Goal: Task Accomplishment & Management: Manage account settings

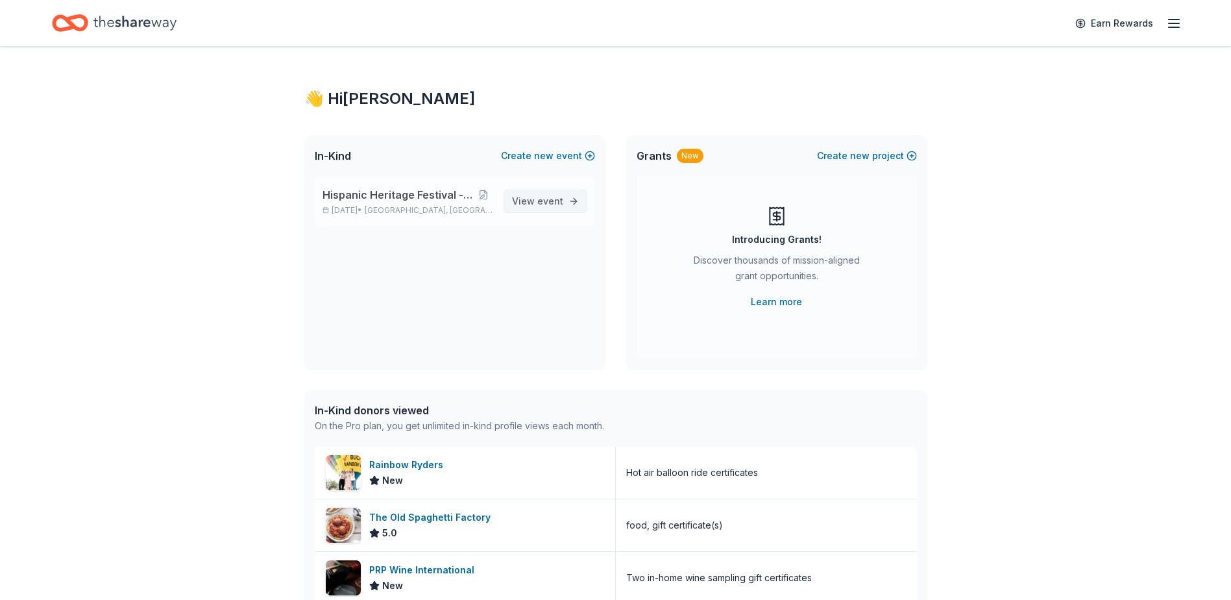
click at [541, 199] on span "event" at bounding box center [550, 200] width 26 height 11
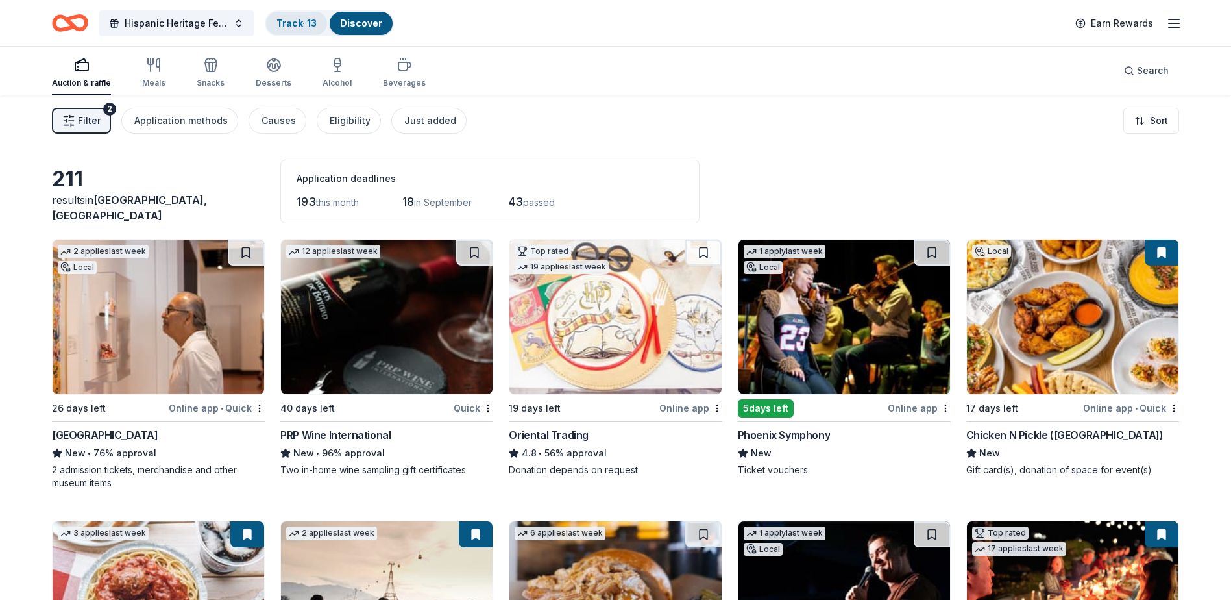
click at [306, 20] on link "Track · 13" at bounding box center [296, 23] width 40 height 11
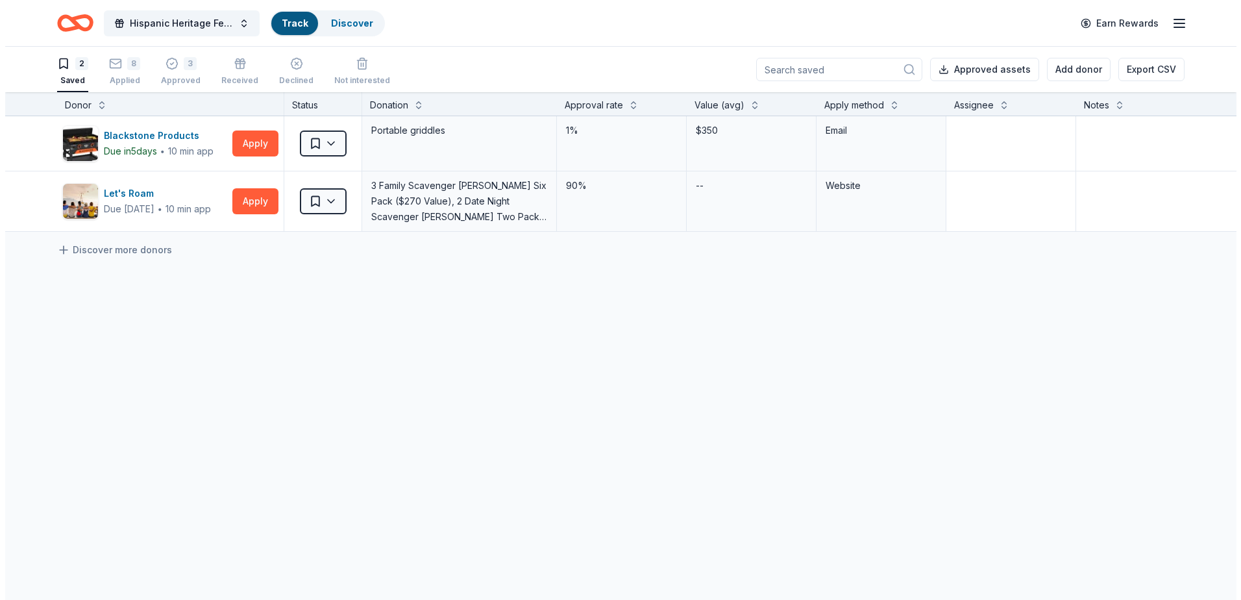
scroll to position [1, 0]
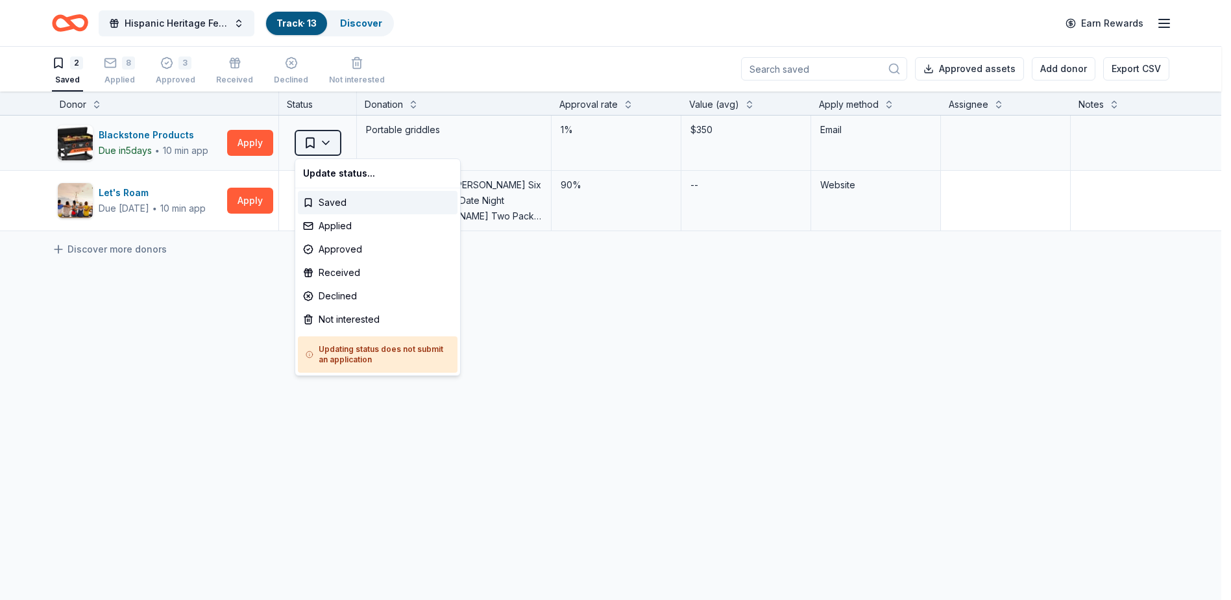
click at [328, 141] on html "Hispanic Heritage Festival - Si Se Puede! Track · 13 Discover Earn Rewards 2 Sa…" at bounding box center [615, 299] width 1231 height 600
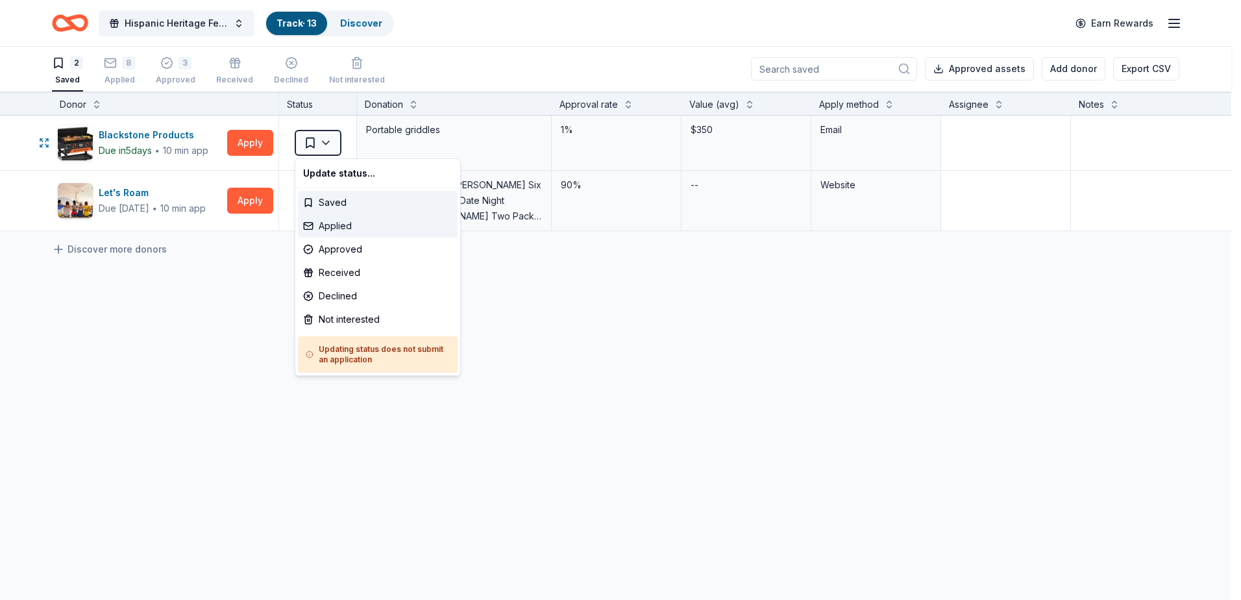
click at [320, 226] on div "Applied" at bounding box center [378, 225] width 160 height 23
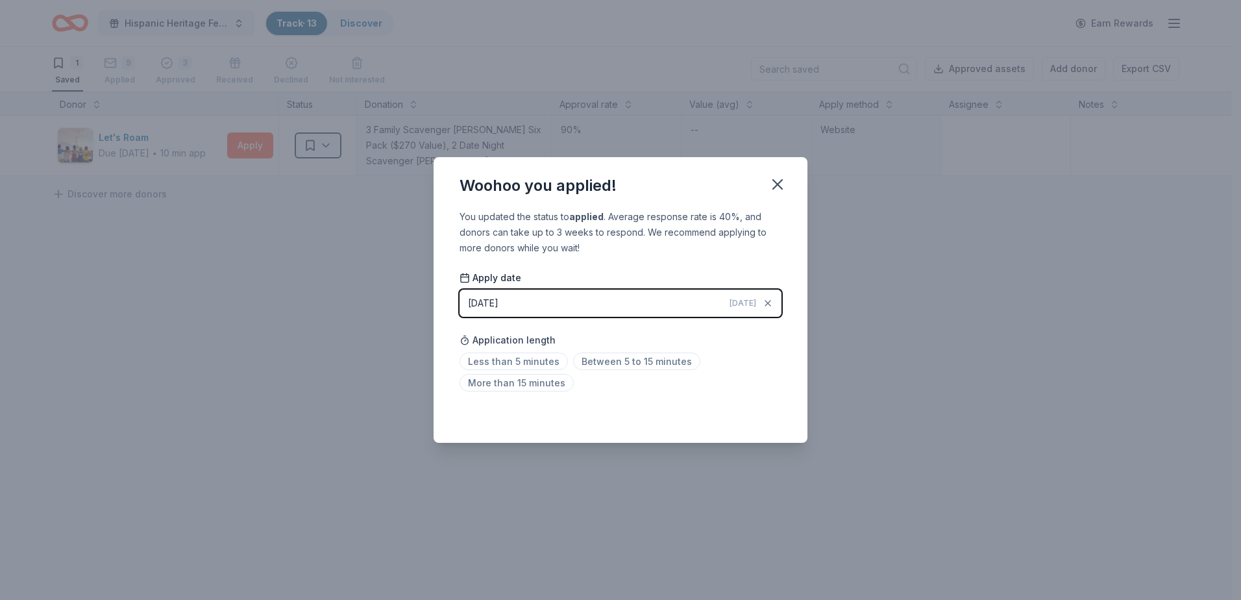
click at [488, 307] on div "[DATE]" at bounding box center [483, 303] width 31 height 16
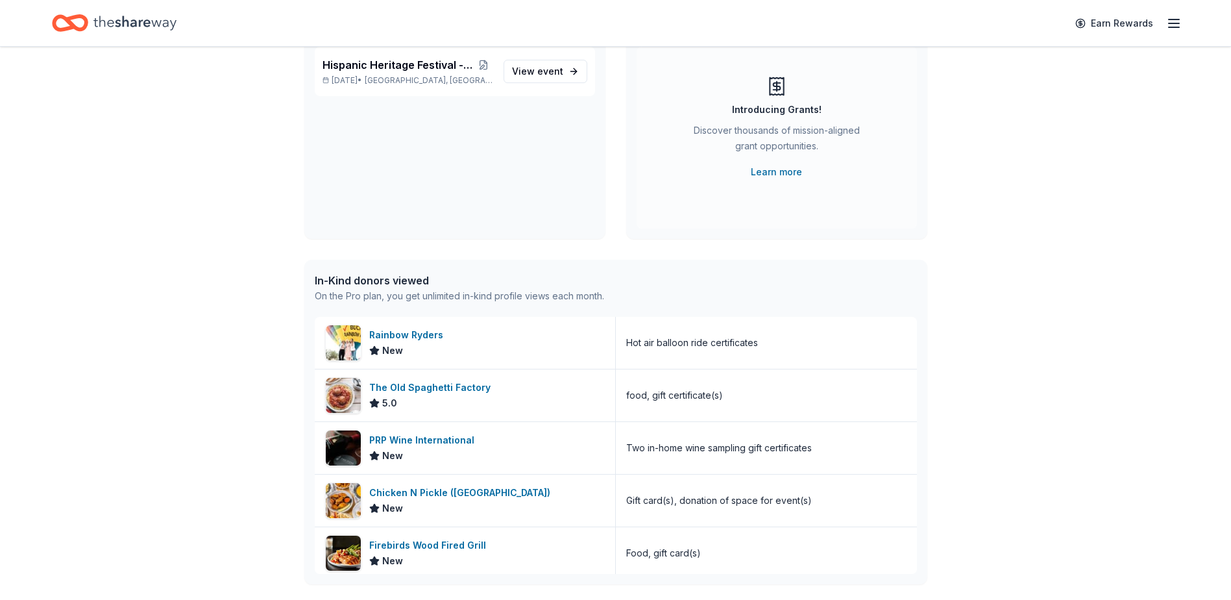
scroll to position [65, 0]
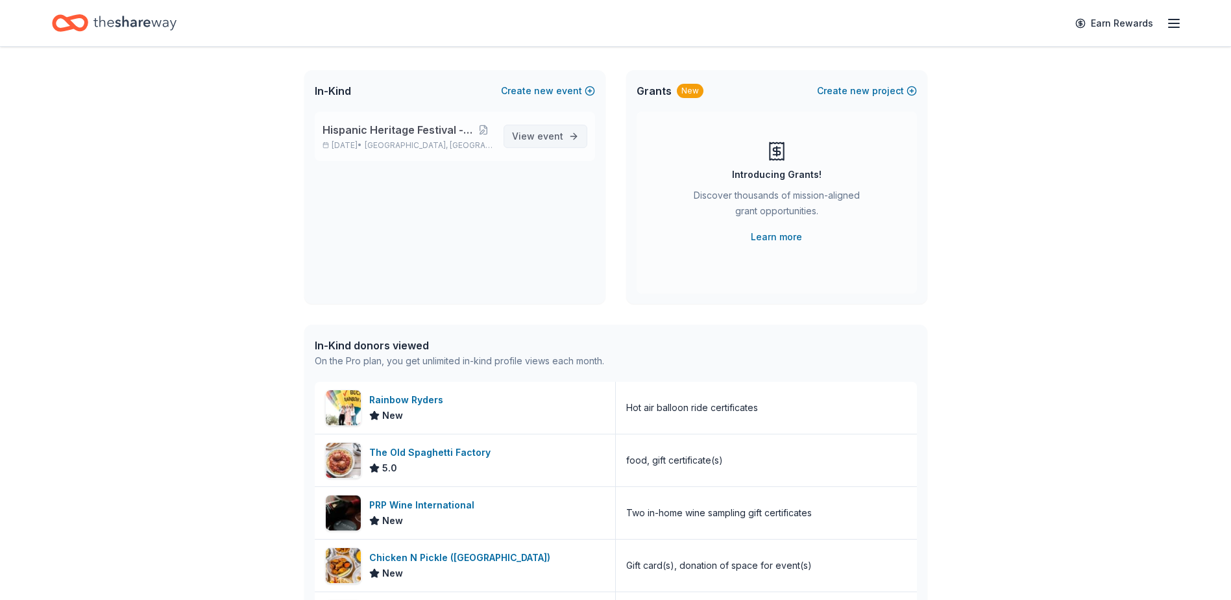
click at [541, 137] on span "event" at bounding box center [550, 135] width 26 height 11
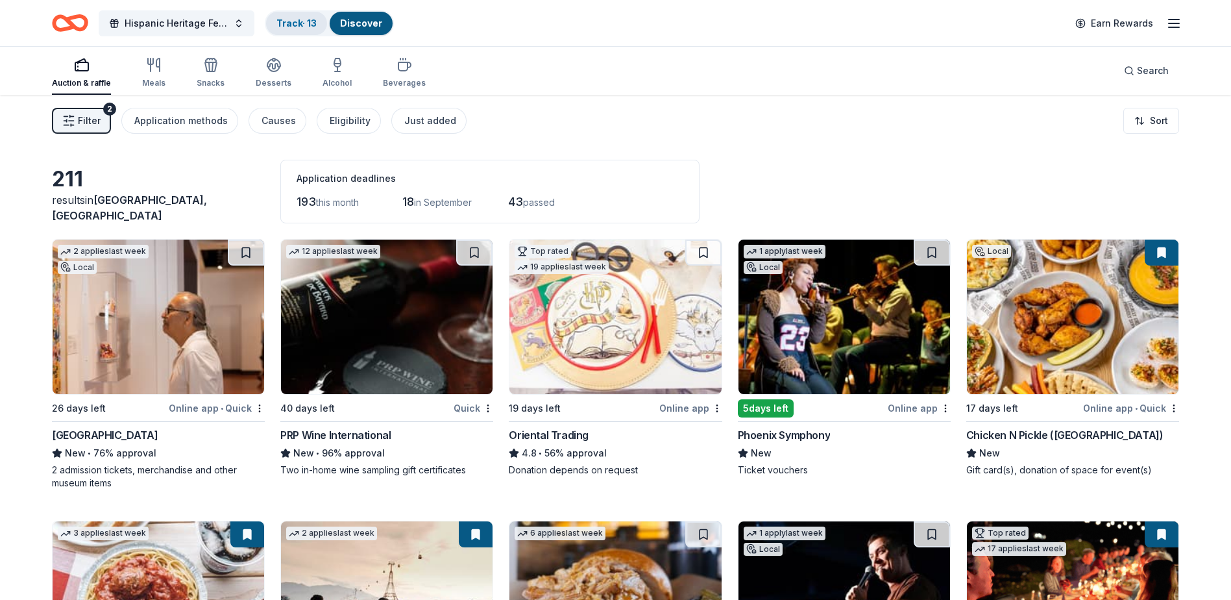
click at [286, 26] on link "Track · 13" at bounding box center [296, 23] width 40 height 11
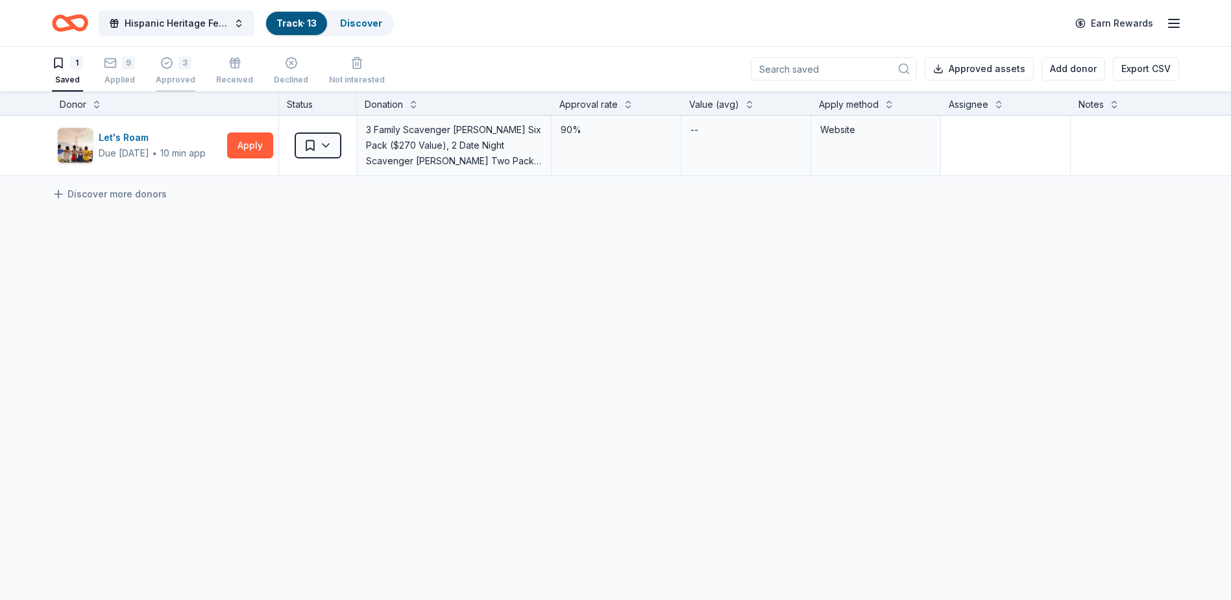
click at [170, 64] on icon "button" at bounding box center [166, 63] width 11 height 11
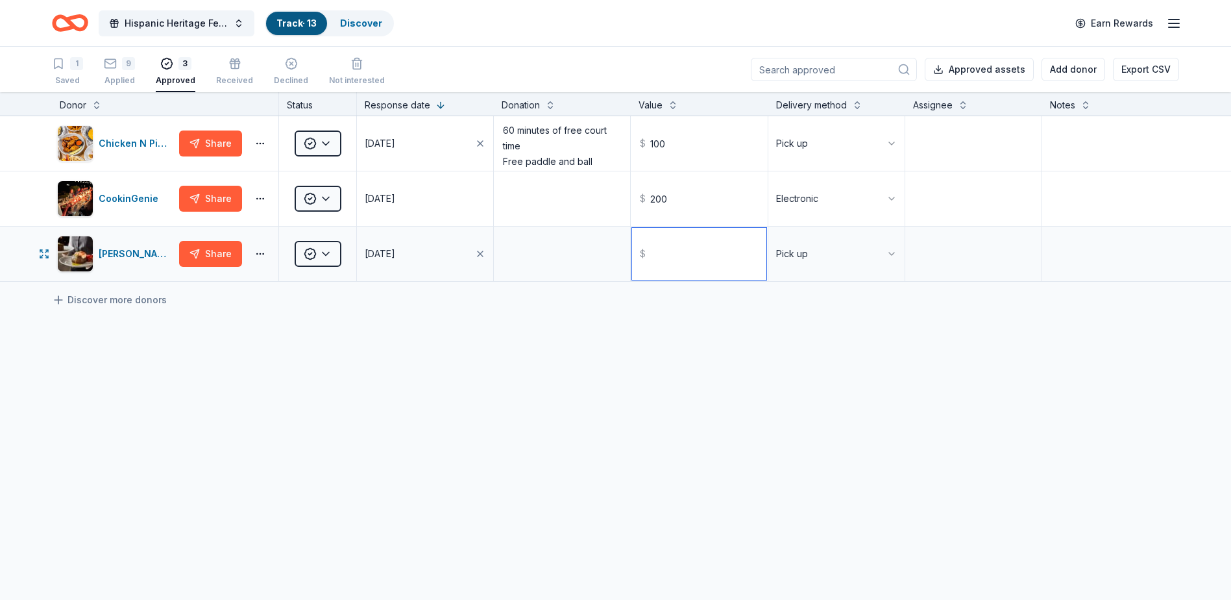
click at [680, 261] on input "text" at bounding box center [699, 254] width 134 height 52
type input "50.00"
click at [1083, 109] on button at bounding box center [1086, 103] width 10 height 13
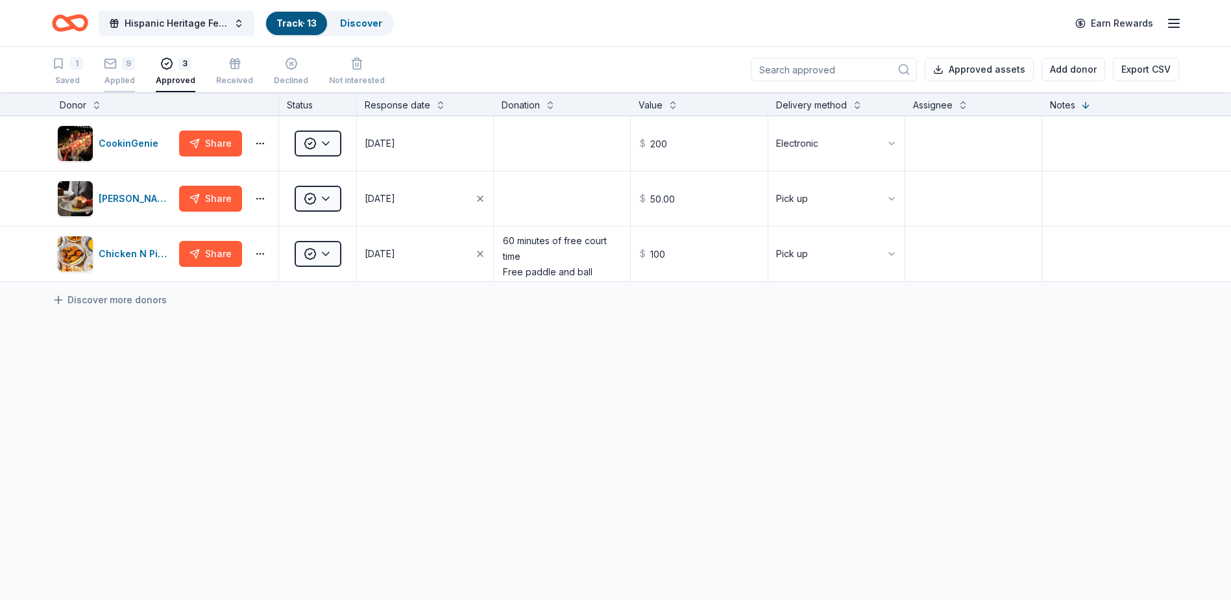
click at [122, 64] on div "9" at bounding box center [128, 63] width 13 height 13
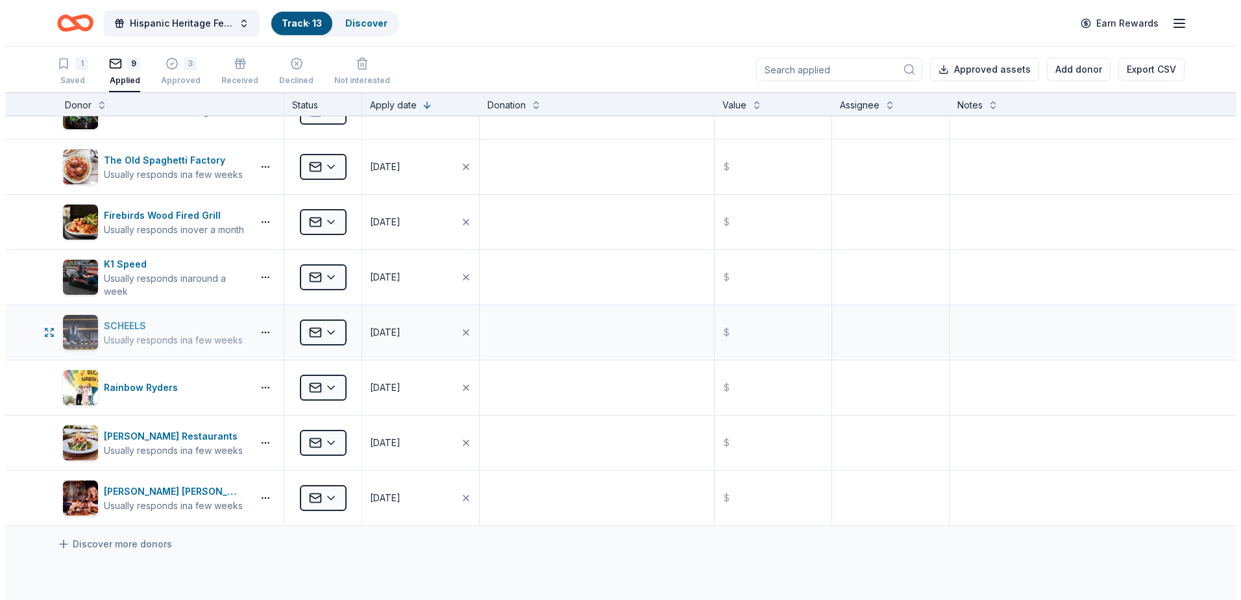
scroll to position [130, 0]
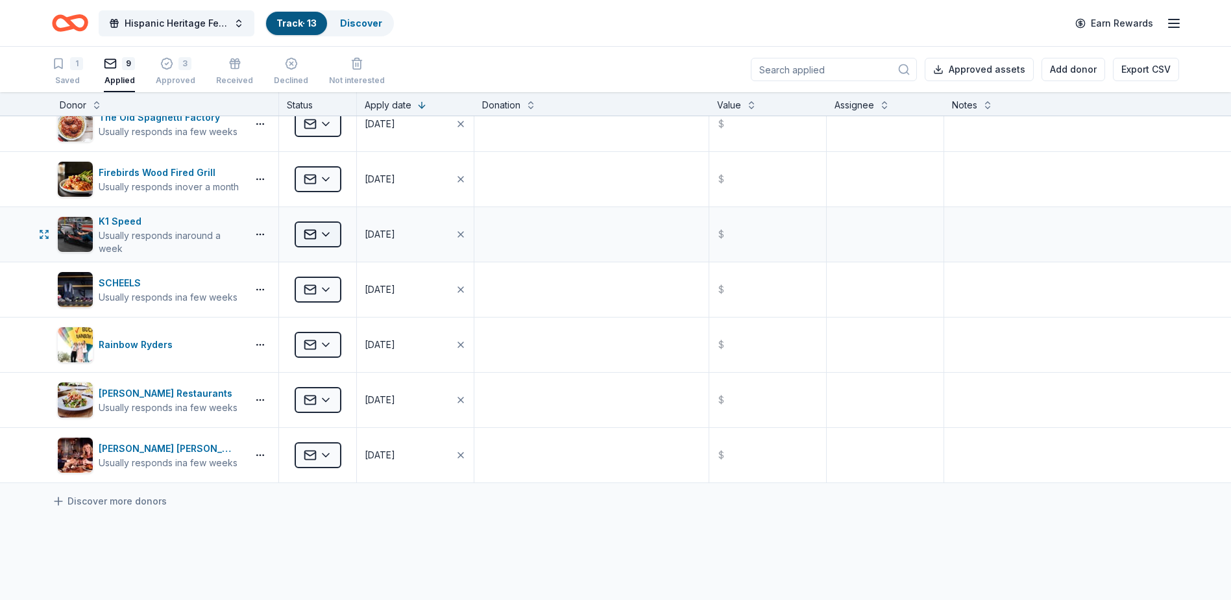
click at [329, 235] on html "Hispanic Heritage Festival - Si Se Puede! Track · 13 Discover Earn Rewards 1 Sa…" at bounding box center [615, 300] width 1231 height 600
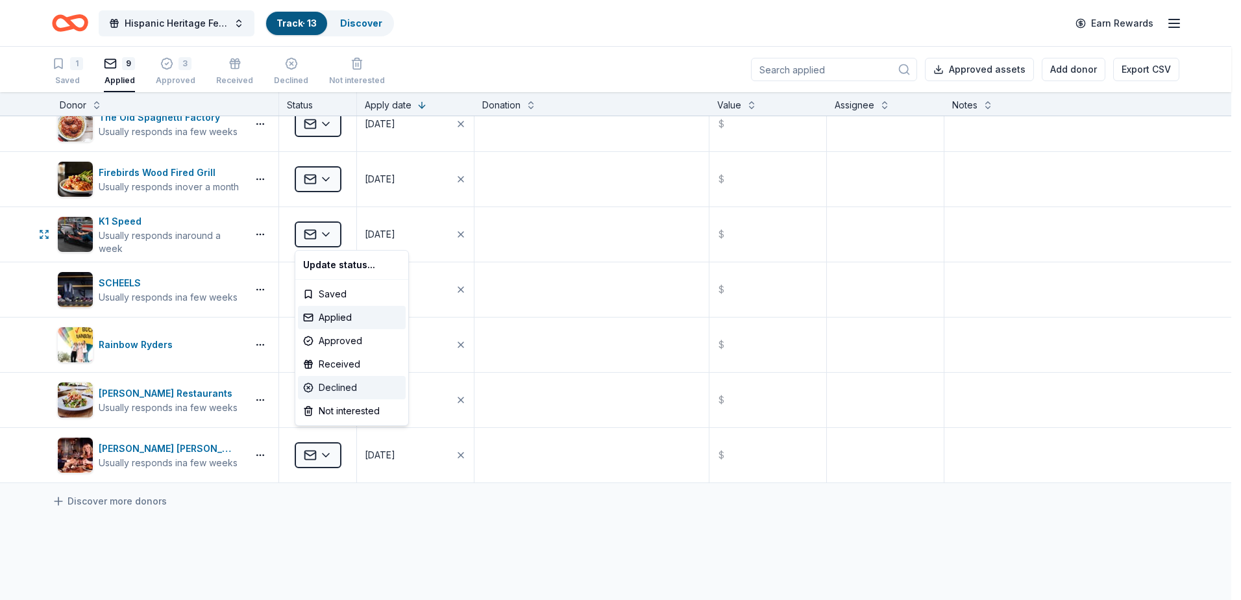
click at [332, 384] on div "Declined" at bounding box center [352, 387] width 108 height 23
